Goal: Check status

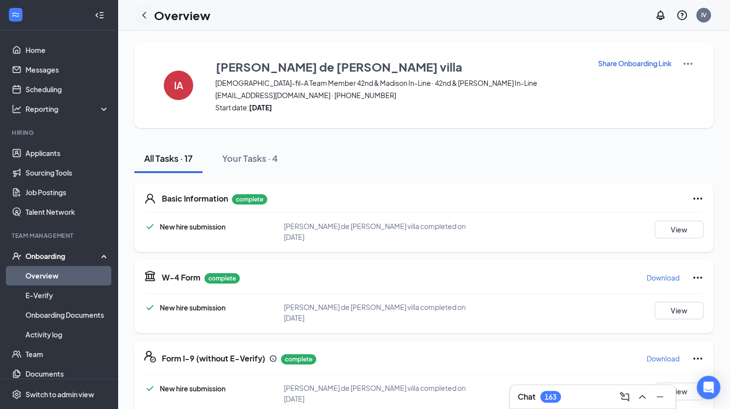
click at [143, 19] on icon "ChevronLeft" at bounding box center [144, 15] width 12 height 12
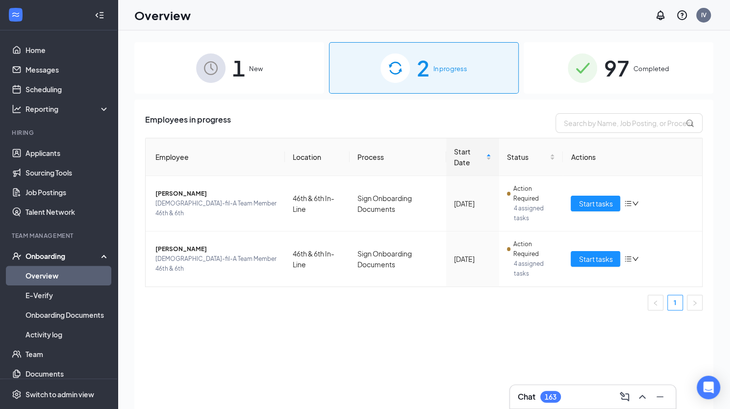
click at [253, 65] on span "New" at bounding box center [256, 69] width 14 height 10
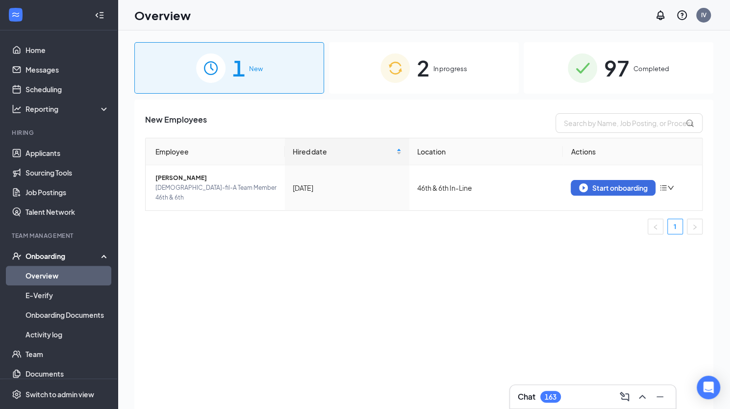
click at [406, 61] on img at bounding box center [394, 67] width 29 height 29
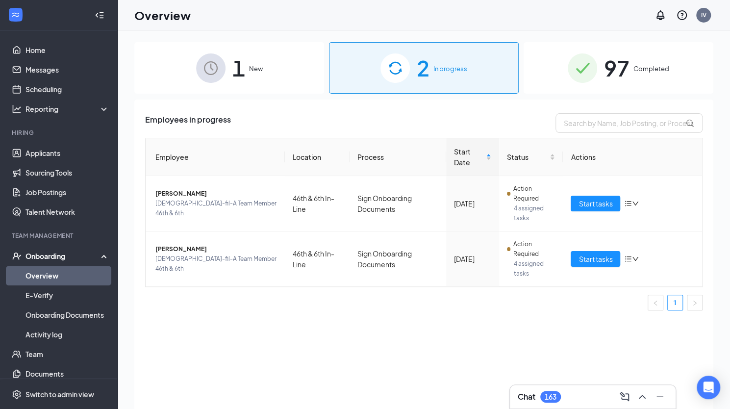
click at [642, 52] on div "97 Completed" at bounding box center [618, 67] width 190 height 51
